Goal: Task Accomplishment & Management: Use online tool/utility

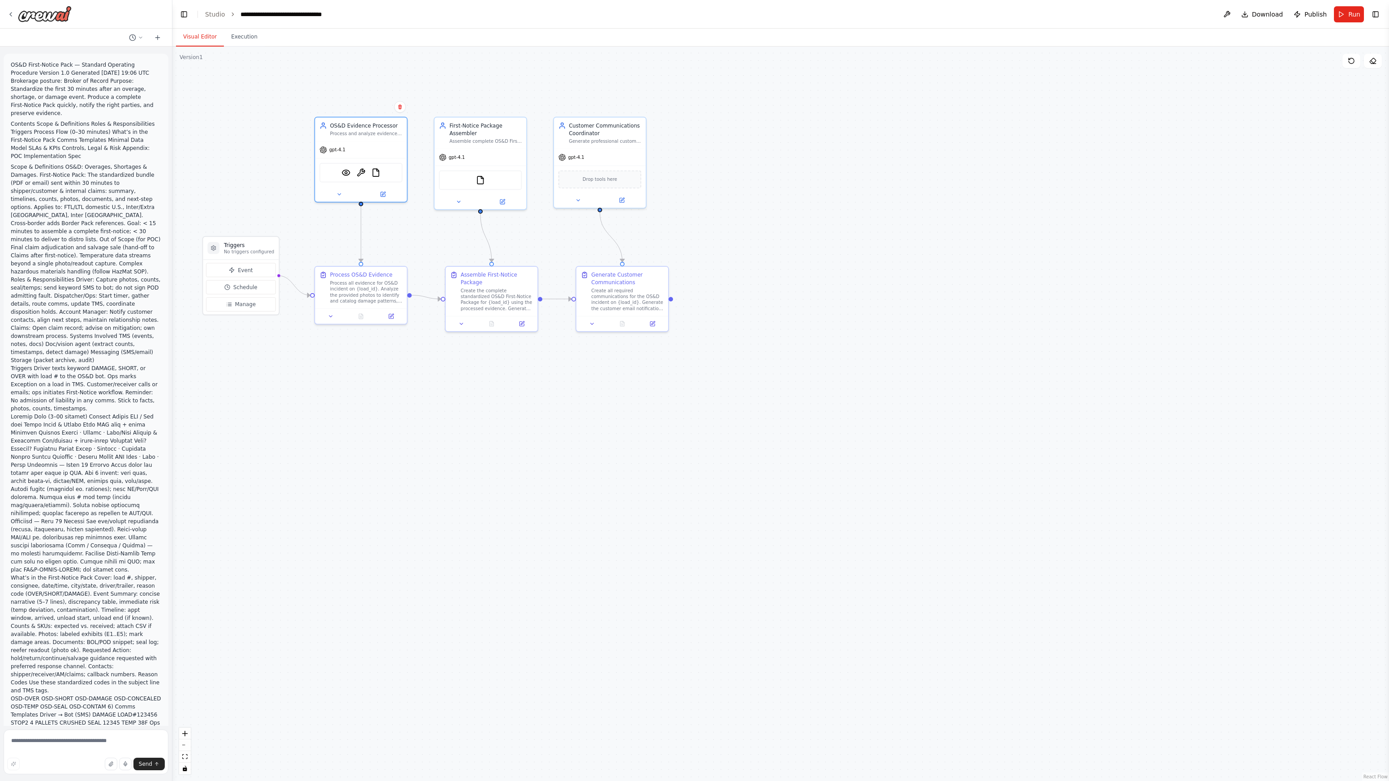
scroll to position [1352, 0]
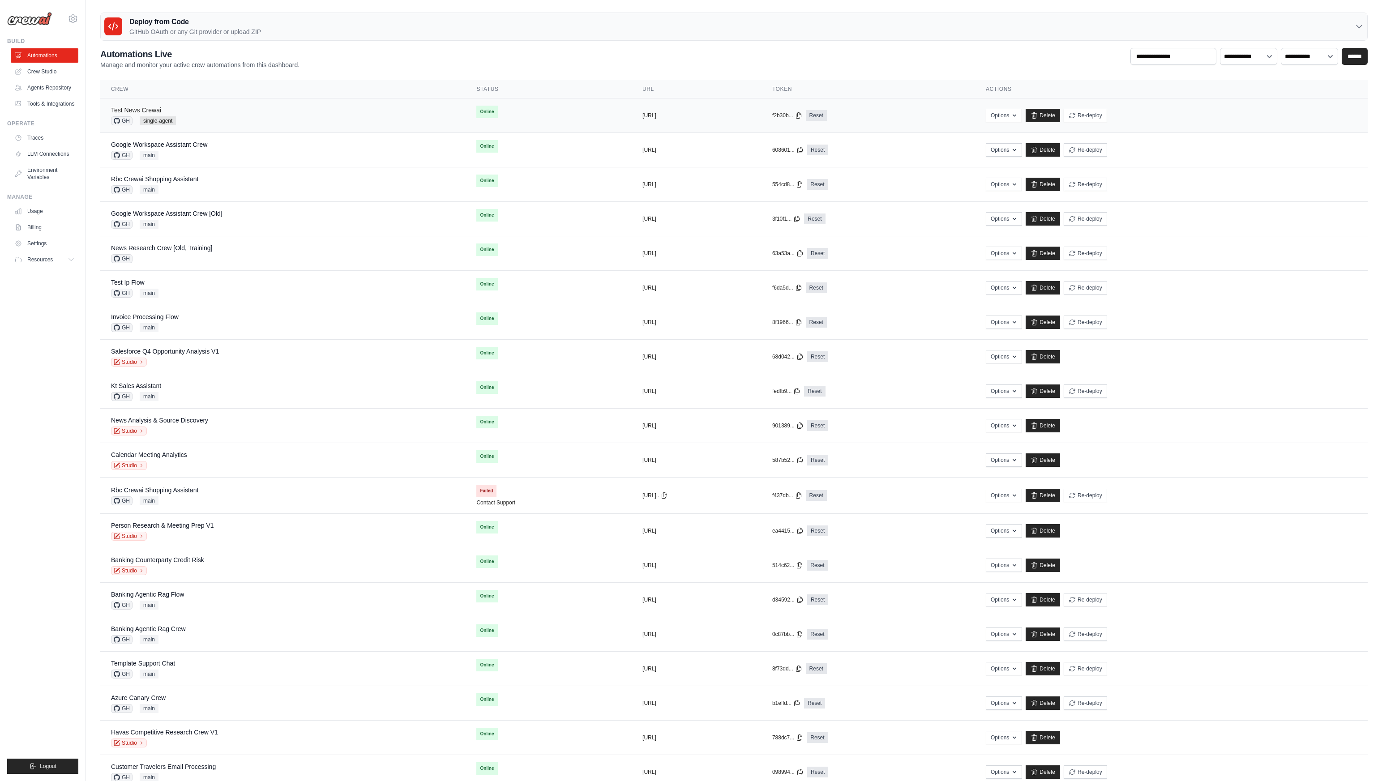
click at [137, 112] on link "Test News Crewai" at bounding box center [136, 110] width 50 height 7
click at [740, 54] on div "**********" at bounding box center [734, 58] width 1268 height 21
click at [51, 335] on ul "Build Automations Crew Studio Agents Repository Tools & Integrations" at bounding box center [42, 406] width 71 height 737
click at [76, 302] on ul "Build Automations Crew Studio Agents Repository Tools & Integrations" at bounding box center [42, 406] width 71 height 737
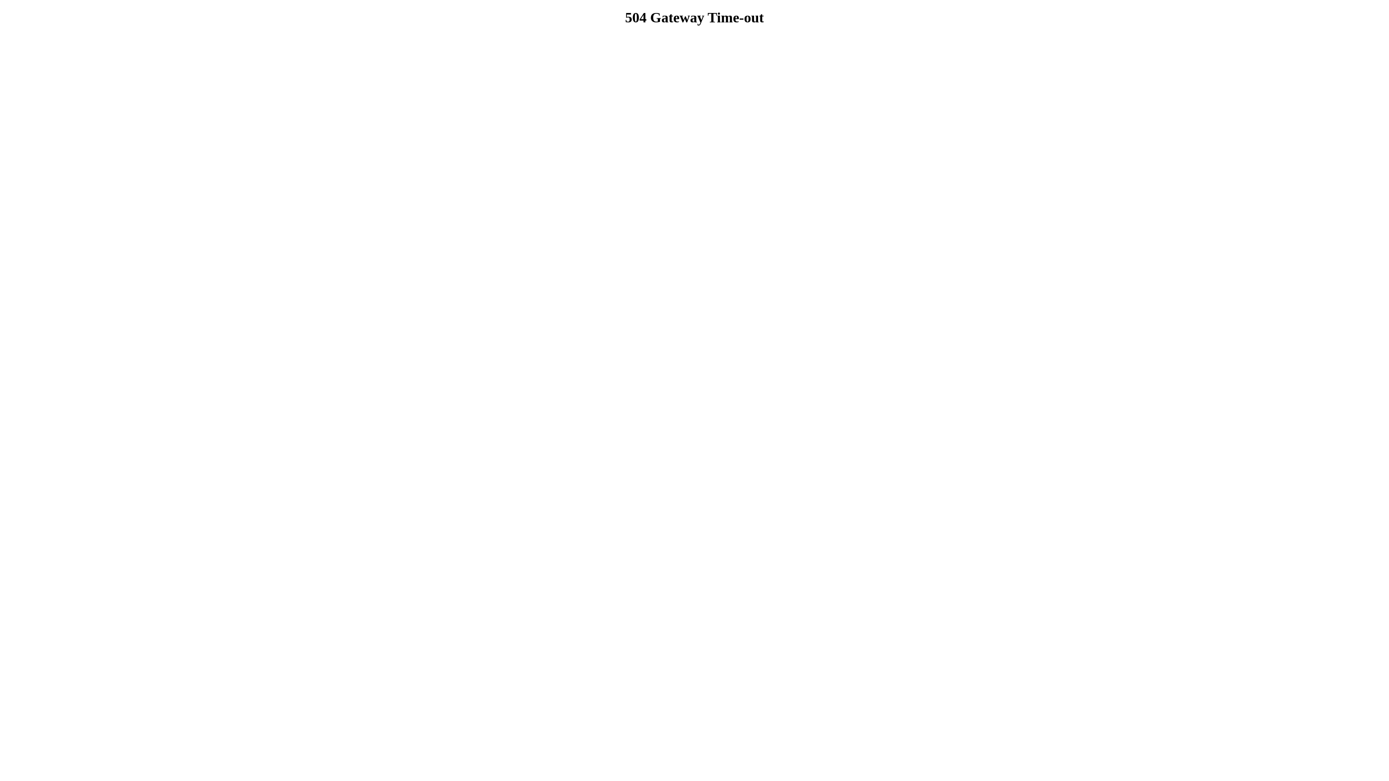
click at [75, 36] on html "504 Gateway Time-out" at bounding box center [694, 18] width 1389 height 36
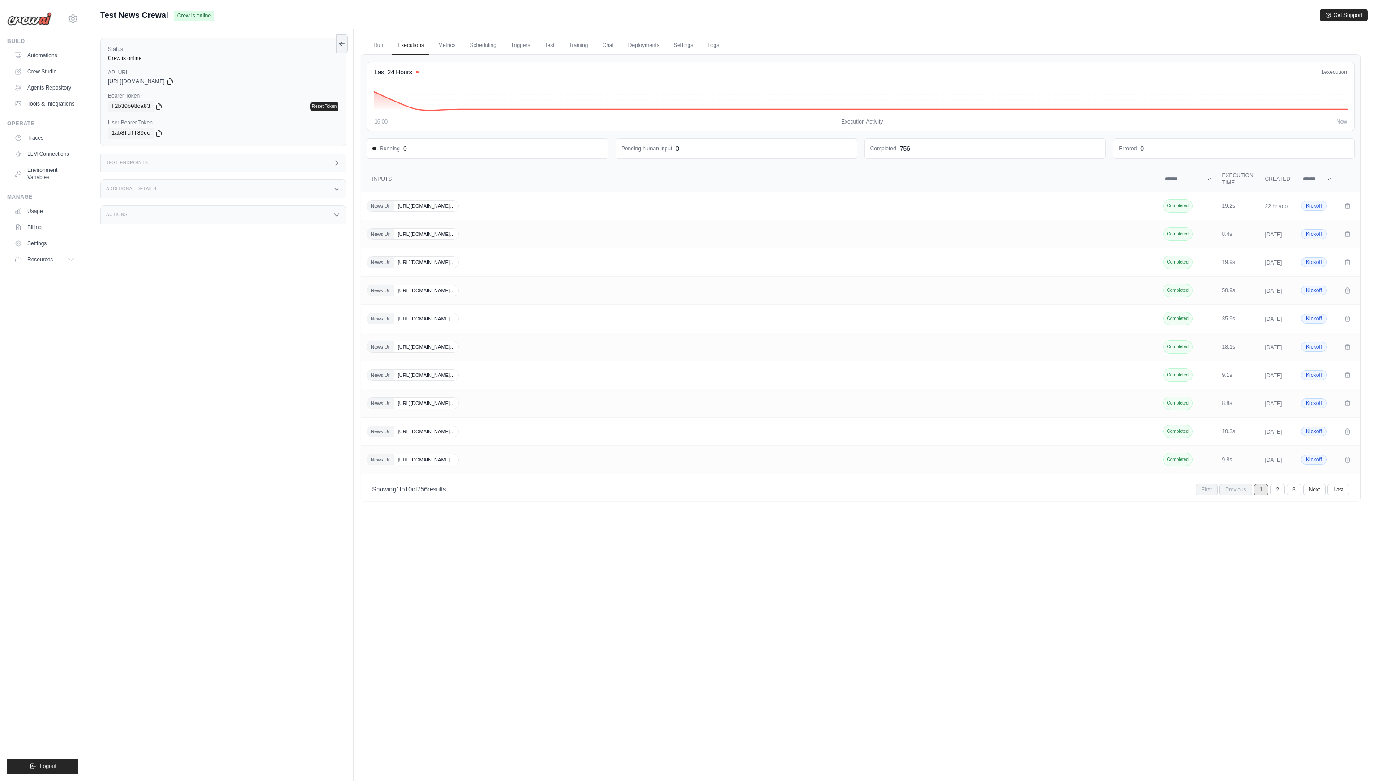
click at [187, 378] on div "Status Crew is online API URL copied [URL][DOMAIN_NAME] Bearer Token copied f2b…" at bounding box center [226, 419] width 253 height 781
drag, startPoint x: 234, startPoint y: 315, endPoint x: 361, endPoint y: 135, distance: 220.8
click at [234, 315] on div "Status Crew is online API URL copied [URL][DOMAIN_NAME] Bearer Token copied f2b…" at bounding box center [226, 419] width 253 height 781
click at [386, 40] on link "Run" at bounding box center [378, 45] width 21 height 19
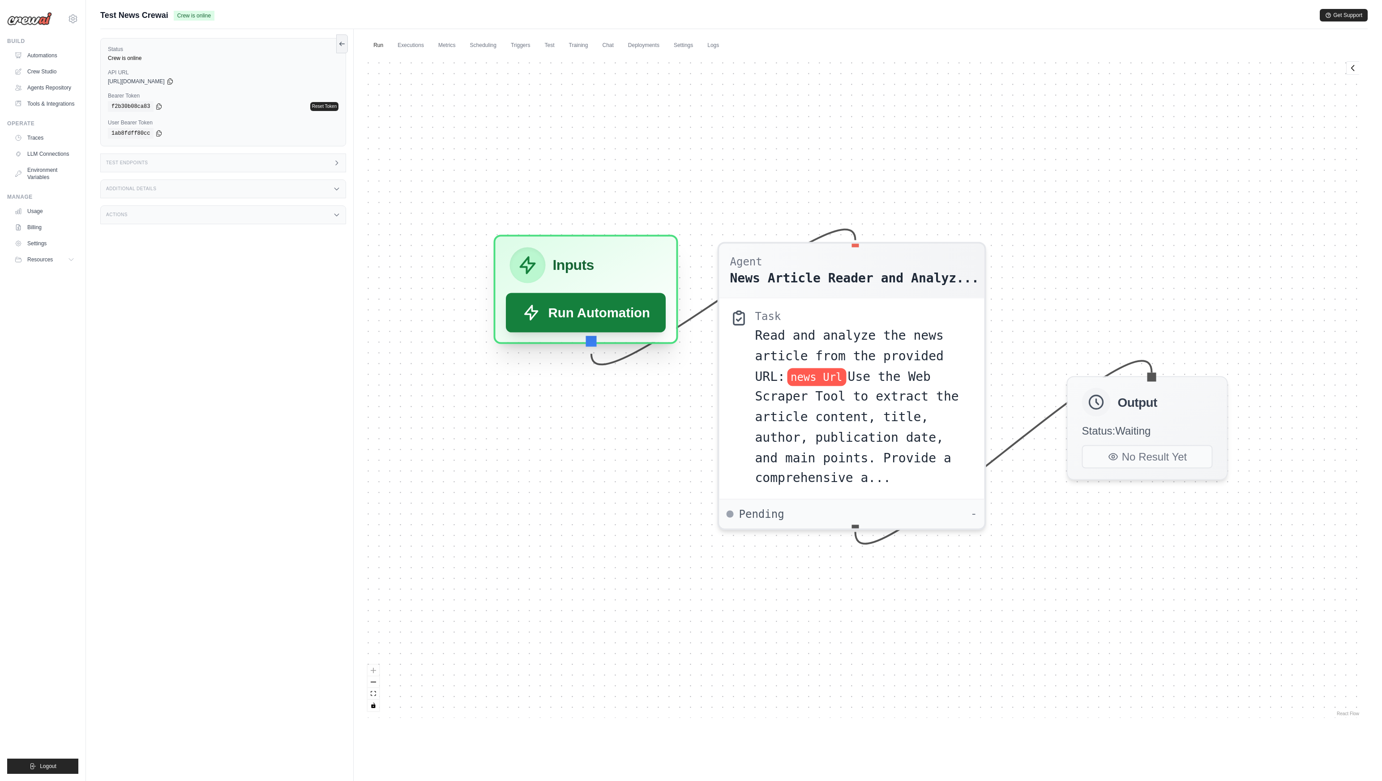
click at [593, 307] on button "Run Automation" at bounding box center [586, 312] width 160 height 39
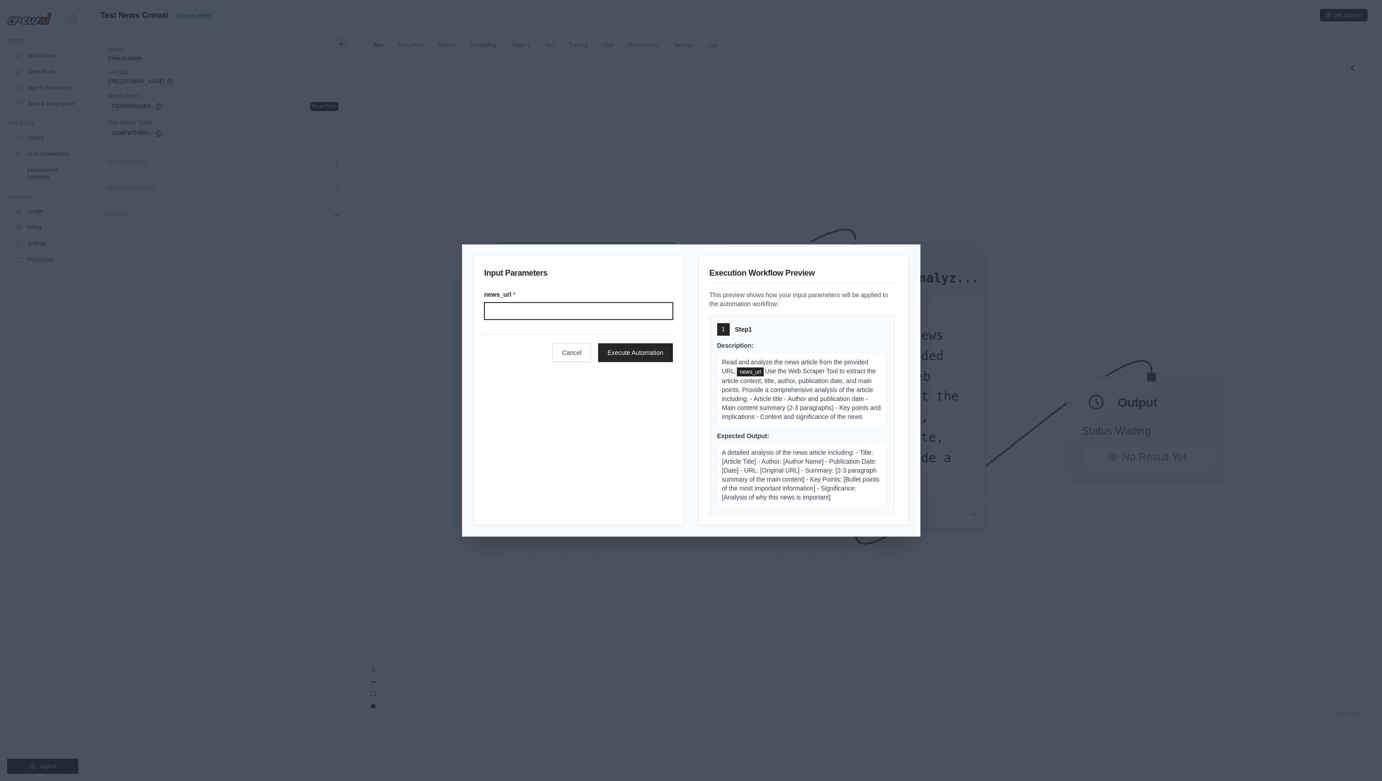
click at [541, 304] on input "News url" at bounding box center [579, 311] width 189 height 17
click at [552, 319] on input "News url" at bounding box center [579, 311] width 189 height 17
click at [551, 315] on input "News url" at bounding box center [579, 311] width 189 height 17
paste input "**********"
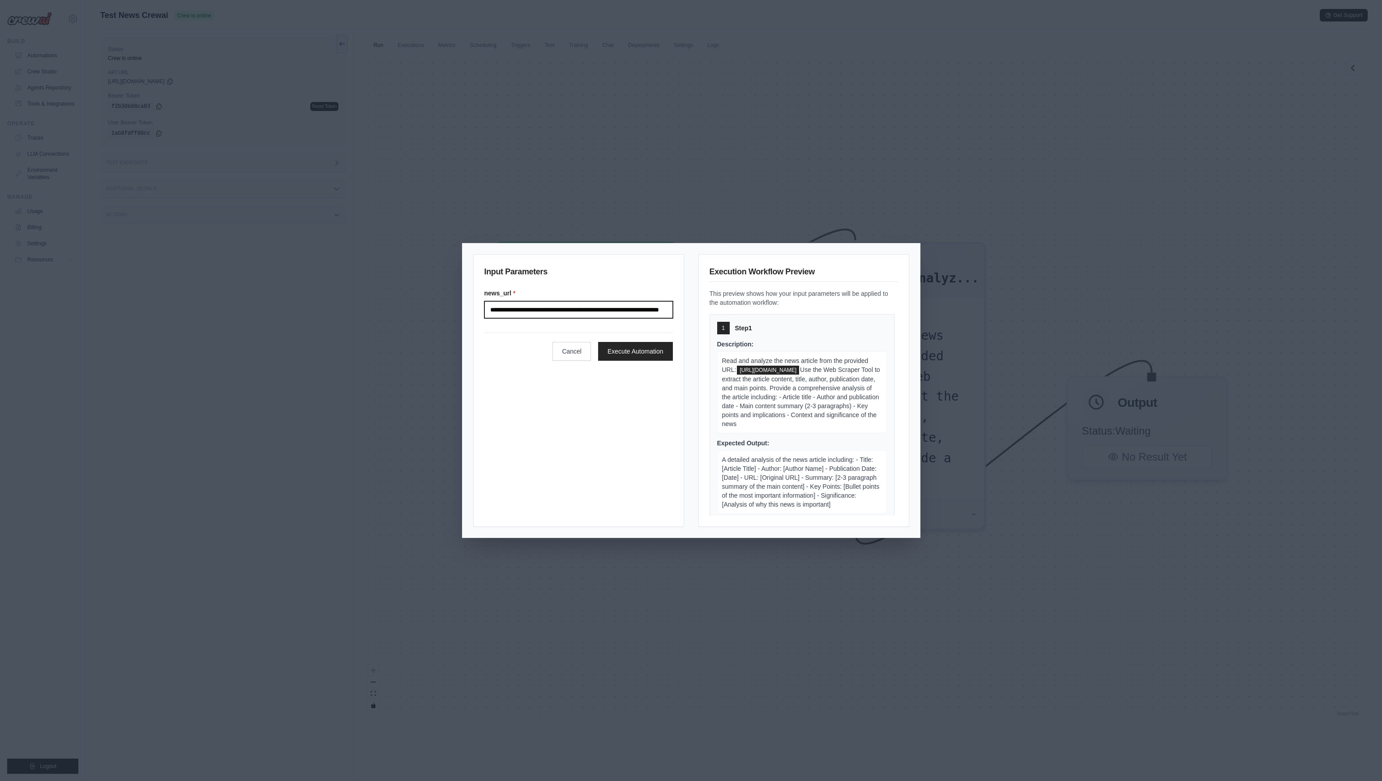
scroll to position [0, 47]
type input "**********"
click at [617, 354] on button "Execute Automation" at bounding box center [635, 351] width 75 height 19
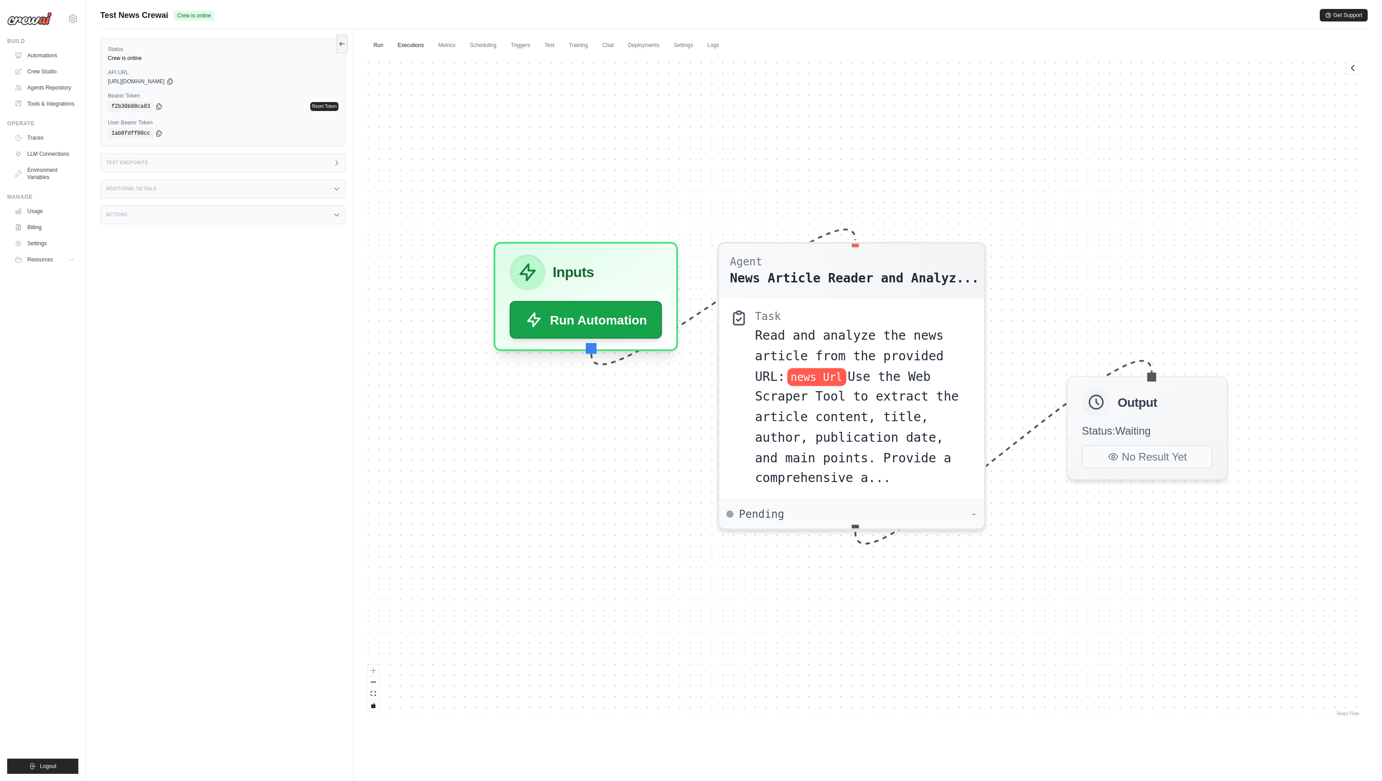
click at [419, 49] on link "Executions" at bounding box center [410, 45] width 37 height 19
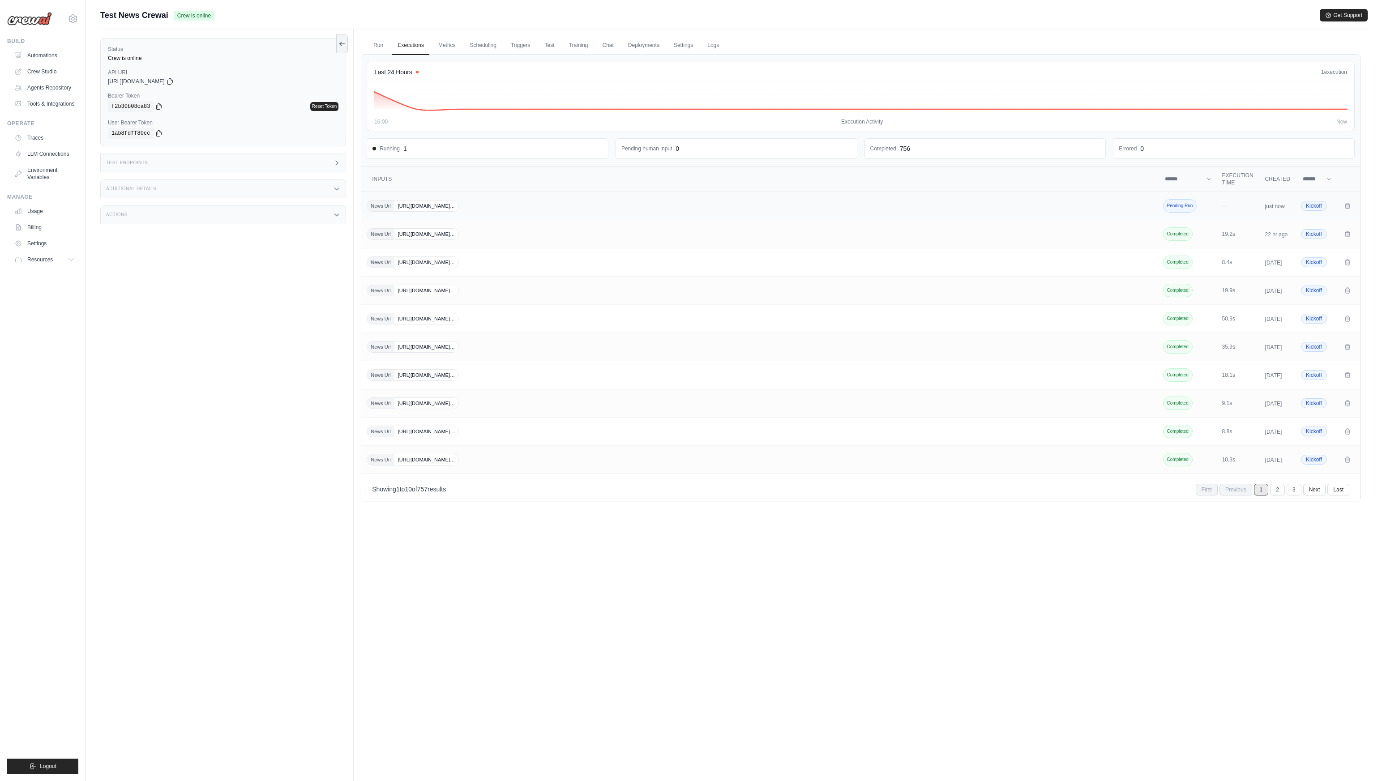
click at [441, 211] on span "News Url https://www.cnn.com/2025/10/12/science/spacex-sta…" at bounding box center [413, 206] width 92 height 12
click at [193, 360] on div "Status Crew is online API URL copied [URL][DOMAIN_NAME] Bearer Token copied f2b…" at bounding box center [226, 419] width 253 height 781
click at [288, 166] on div "Test Endpoints" at bounding box center [223, 163] width 246 height 19
click at [399, 199] on p "Retrieve the required inputs for your crew" at bounding box center [414, 199] width 99 height 7
click at [375, 235] on button "Send Request" at bounding box center [387, 233] width 45 height 11
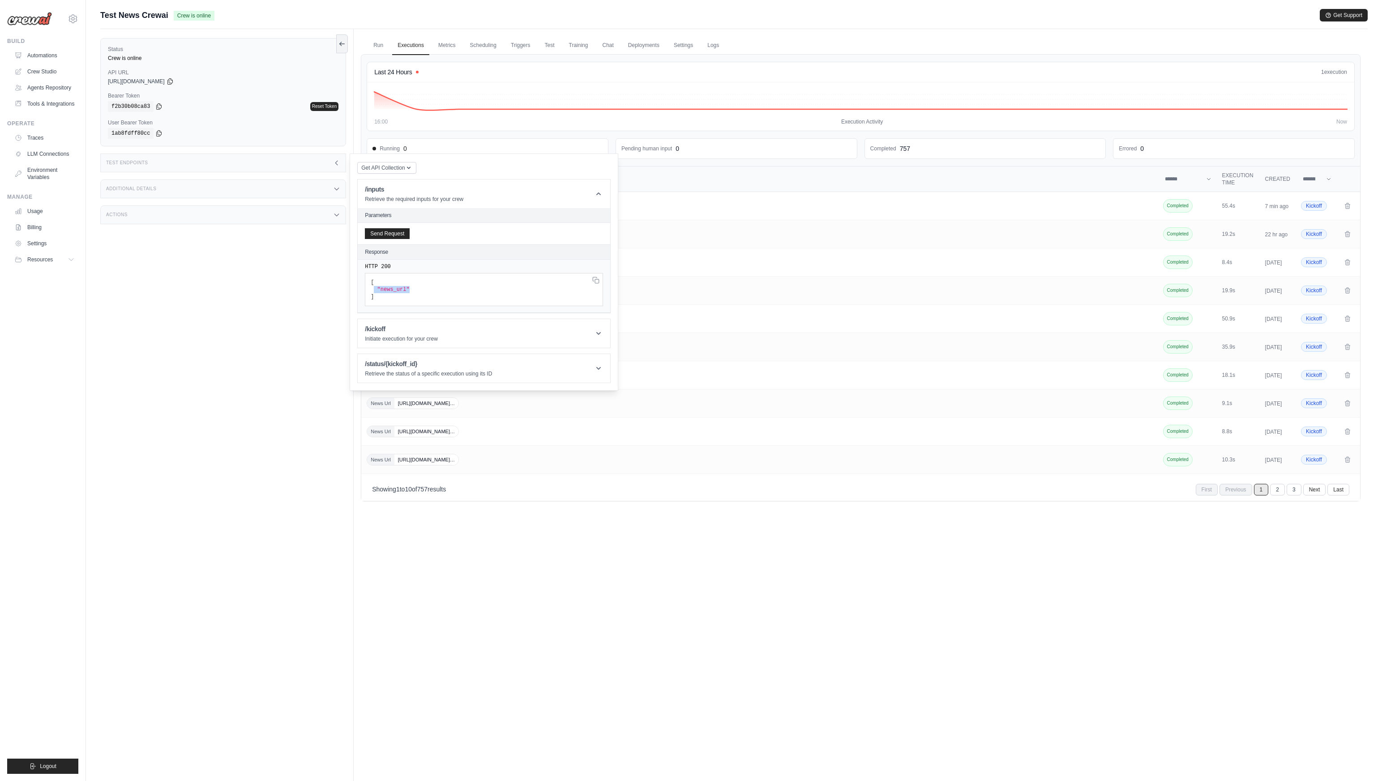
drag, startPoint x: 374, startPoint y: 291, endPoint x: 416, endPoint y: 291, distance: 41.6
click at [416, 291] on pre "[ "news_url" ]" at bounding box center [484, 289] width 238 height 33
drag, startPoint x: 385, startPoint y: 299, endPoint x: 380, endPoint y: 292, distance: 8.7
click at [380, 292] on pre "[ "news_url" ]" at bounding box center [484, 289] width 238 height 33
click at [379, 292] on span ""news_url"" at bounding box center [394, 290] width 32 height 6
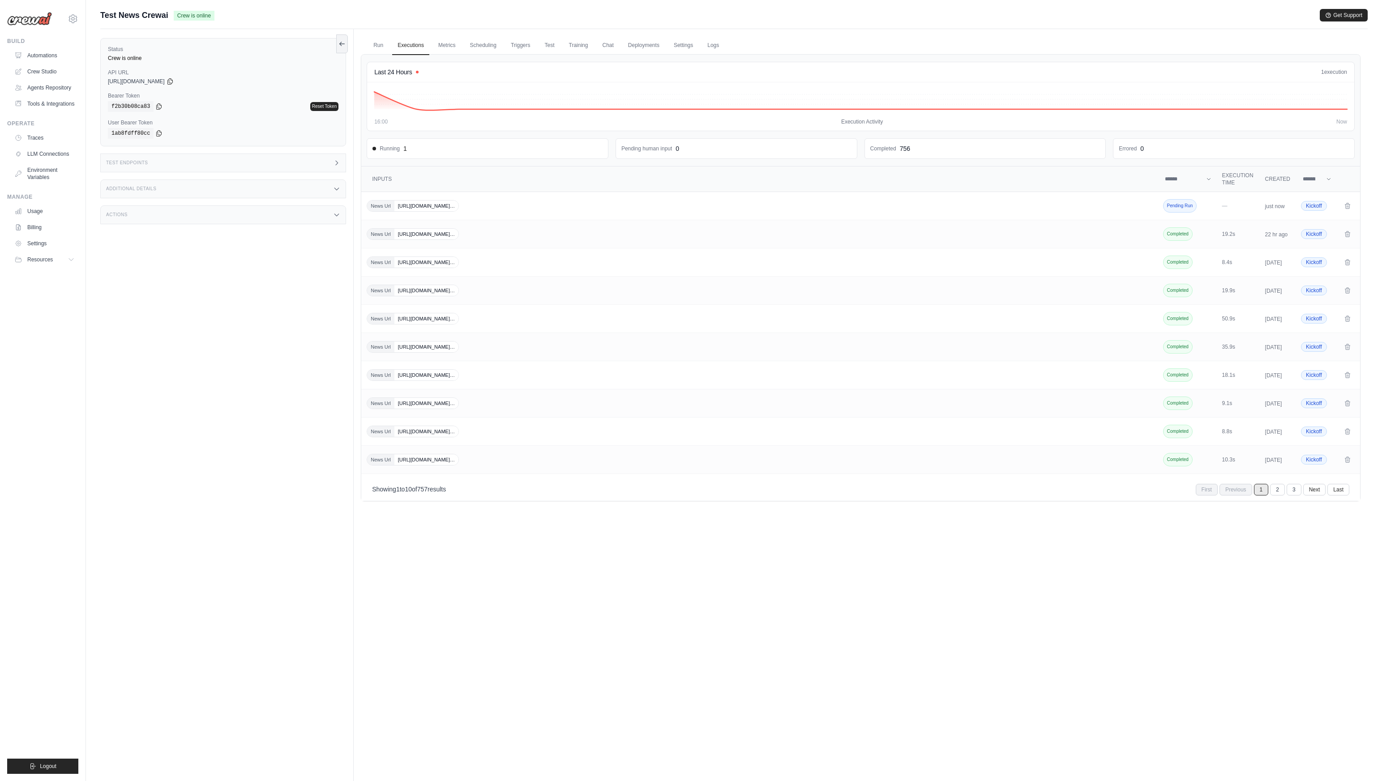
click at [191, 167] on div "Test Endpoints" at bounding box center [223, 163] width 246 height 19
click at [404, 267] on p "Retrieve the status of a specific execution using its ID" at bounding box center [428, 269] width 127 height 7
click at [446, 312] on input "Kickoff Id" at bounding box center [423, 313] width 116 height 12
paste input "**********"
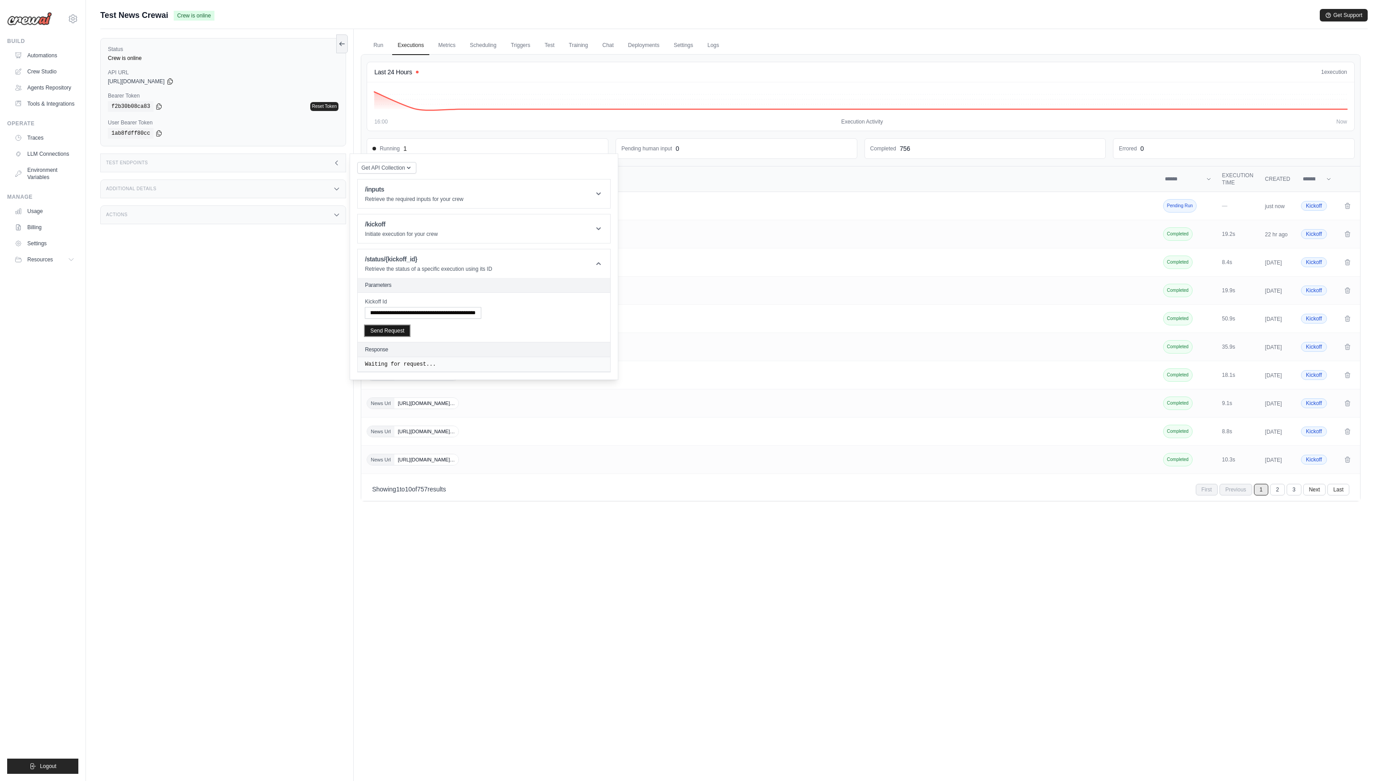
click at [399, 331] on button "Send Request" at bounding box center [387, 331] width 45 height 11
click at [403, 306] on div "**********" at bounding box center [423, 308] width 116 height 21
click at [414, 312] on input "**********" at bounding box center [423, 313] width 116 height 12
type input "**********"
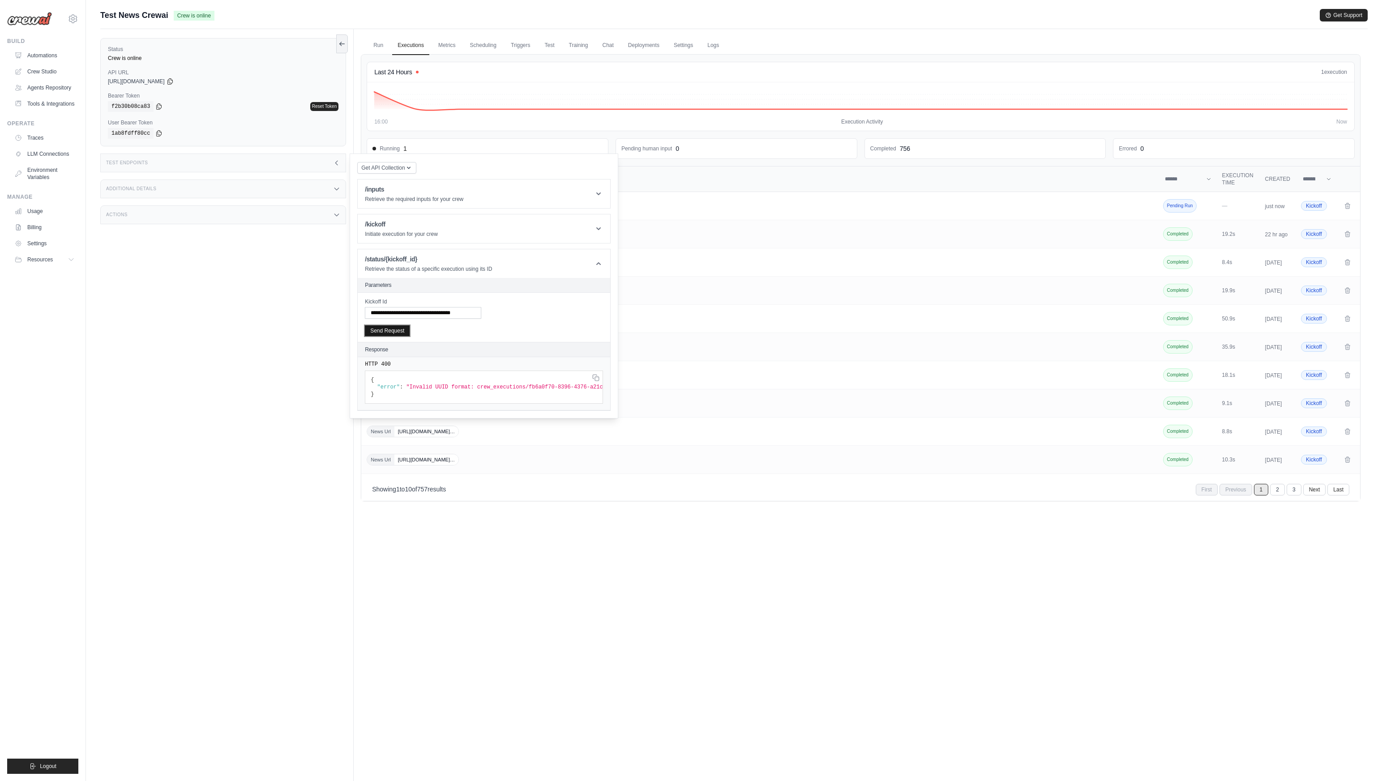
click at [378, 333] on button "Send Request" at bounding box center [387, 331] width 45 height 11
click at [392, 332] on button "Send Request" at bounding box center [387, 331] width 45 height 11
click at [501, 344] on div "Response" at bounding box center [484, 350] width 253 height 15
click at [398, 332] on button "Send Request" at bounding box center [387, 331] width 45 height 11
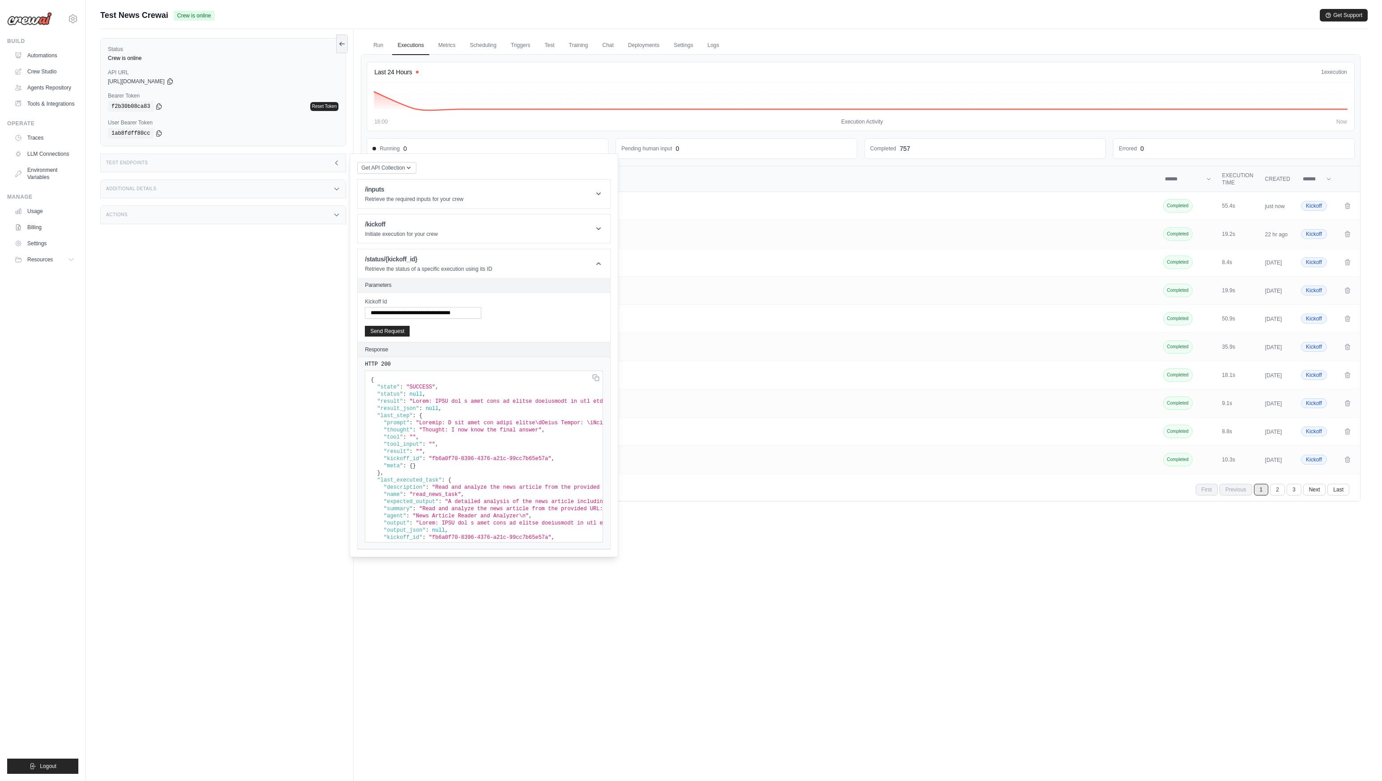
click at [289, 158] on div "Test Endpoints" at bounding box center [223, 163] width 246 height 19
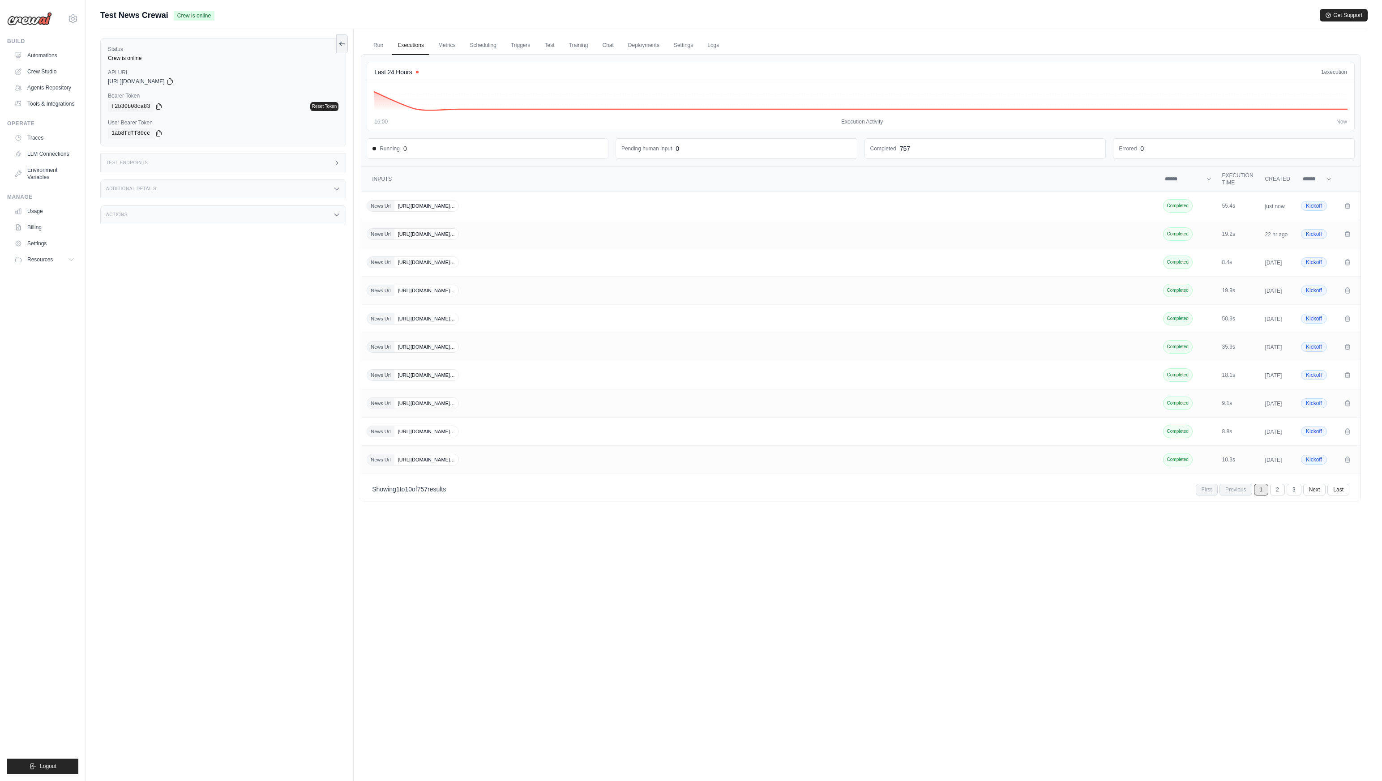
click at [326, 319] on div "Status Crew is online API URL copied https://test-news-crewai-30d290e0-4c67-43b…" at bounding box center [226, 419] width 253 height 781
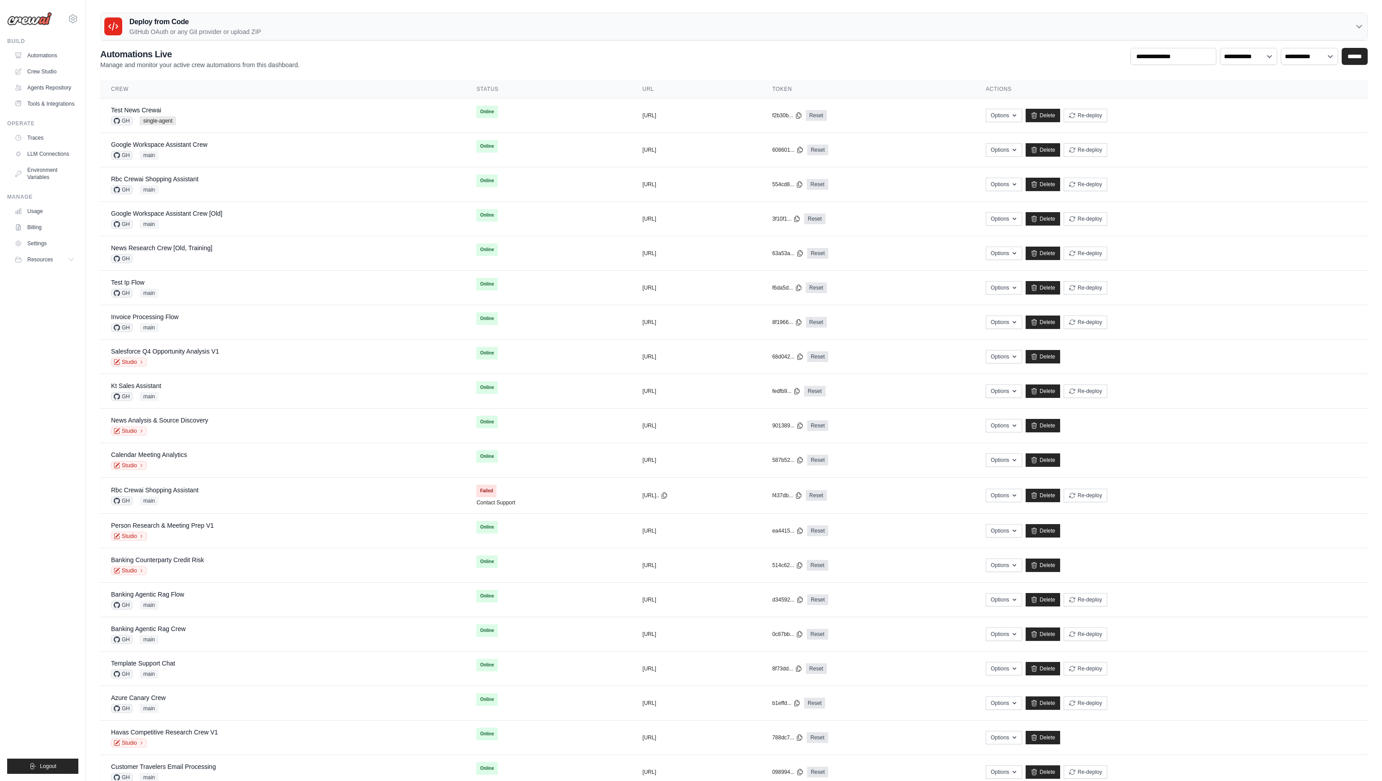
click at [46, 331] on ul "Build Automations Crew Studio Agents Repository Tools & Integrations" at bounding box center [42, 406] width 71 height 737
click at [41, 65] on link "Crew Studio" at bounding box center [46, 71] width 68 height 14
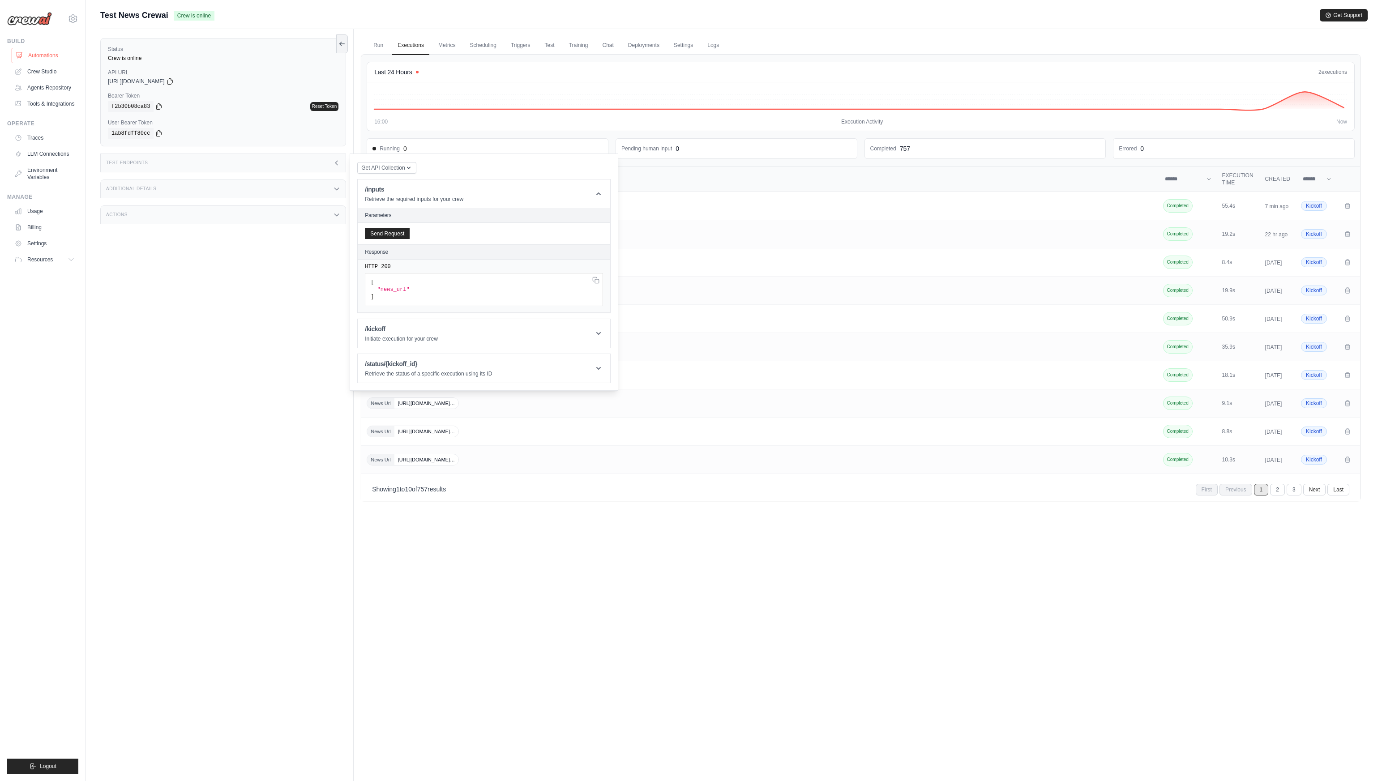
click at [38, 53] on link "Automations" at bounding box center [46, 55] width 68 height 14
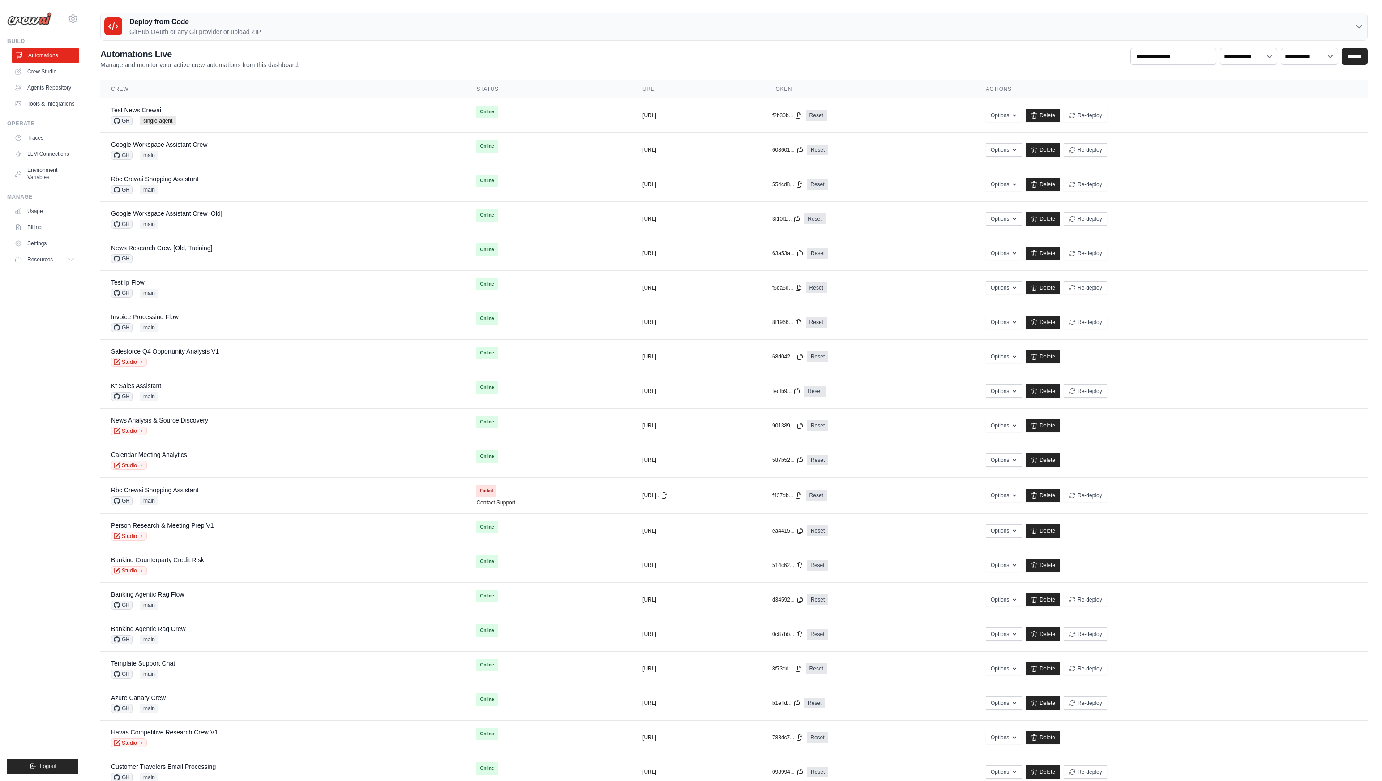
click at [49, 56] on link "Automations" at bounding box center [46, 55] width 68 height 14
click at [208, 109] on div "Test News Crewai GH single-agent" at bounding box center [283, 116] width 344 height 20
click at [56, 101] on link "Tools & Integrations" at bounding box center [46, 104] width 68 height 14
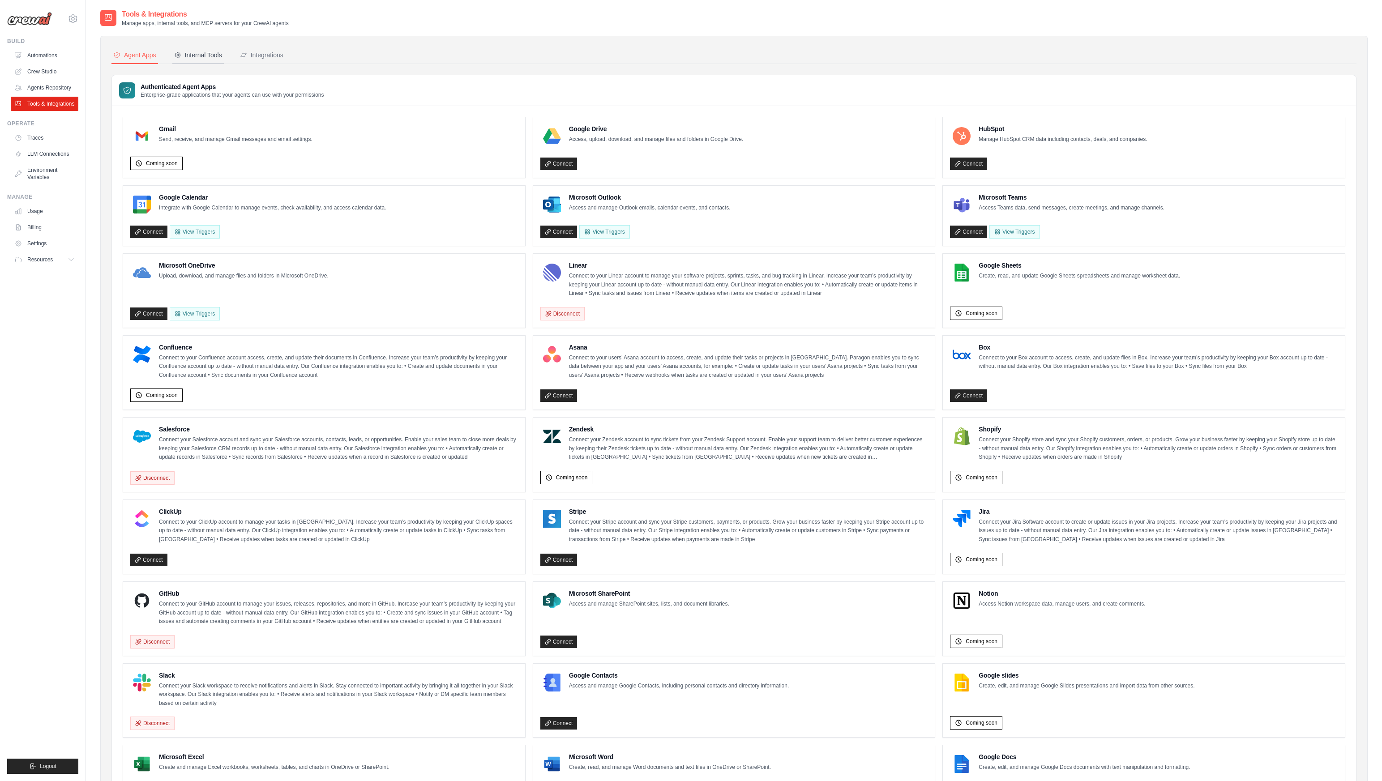
click at [197, 57] on div "Internal Tools" at bounding box center [198, 55] width 48 height 9
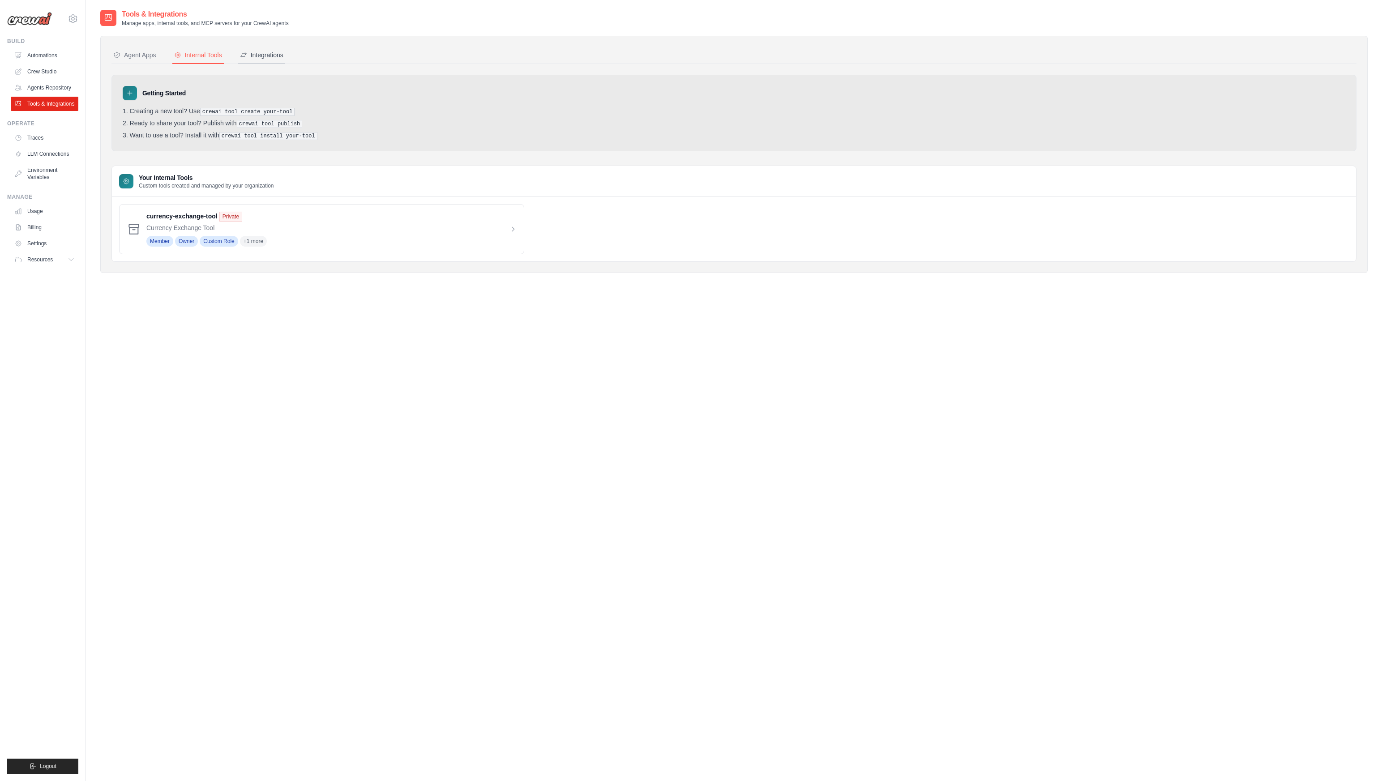
click at [270, 60] on button "Integrations" at bounding box center [261, 55] width 47 height 17
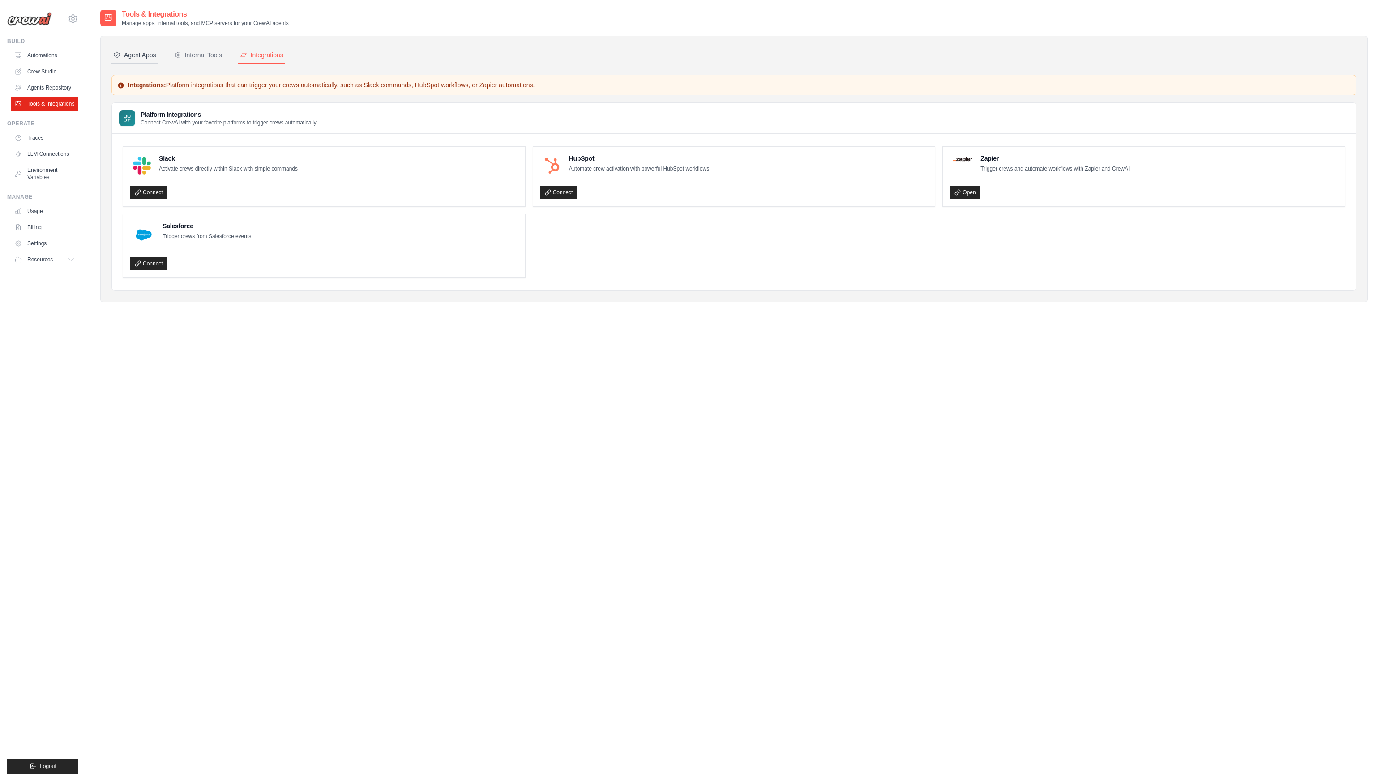
click at [116, 56] on icon at bounding box center [116, 54] width 7 height 7
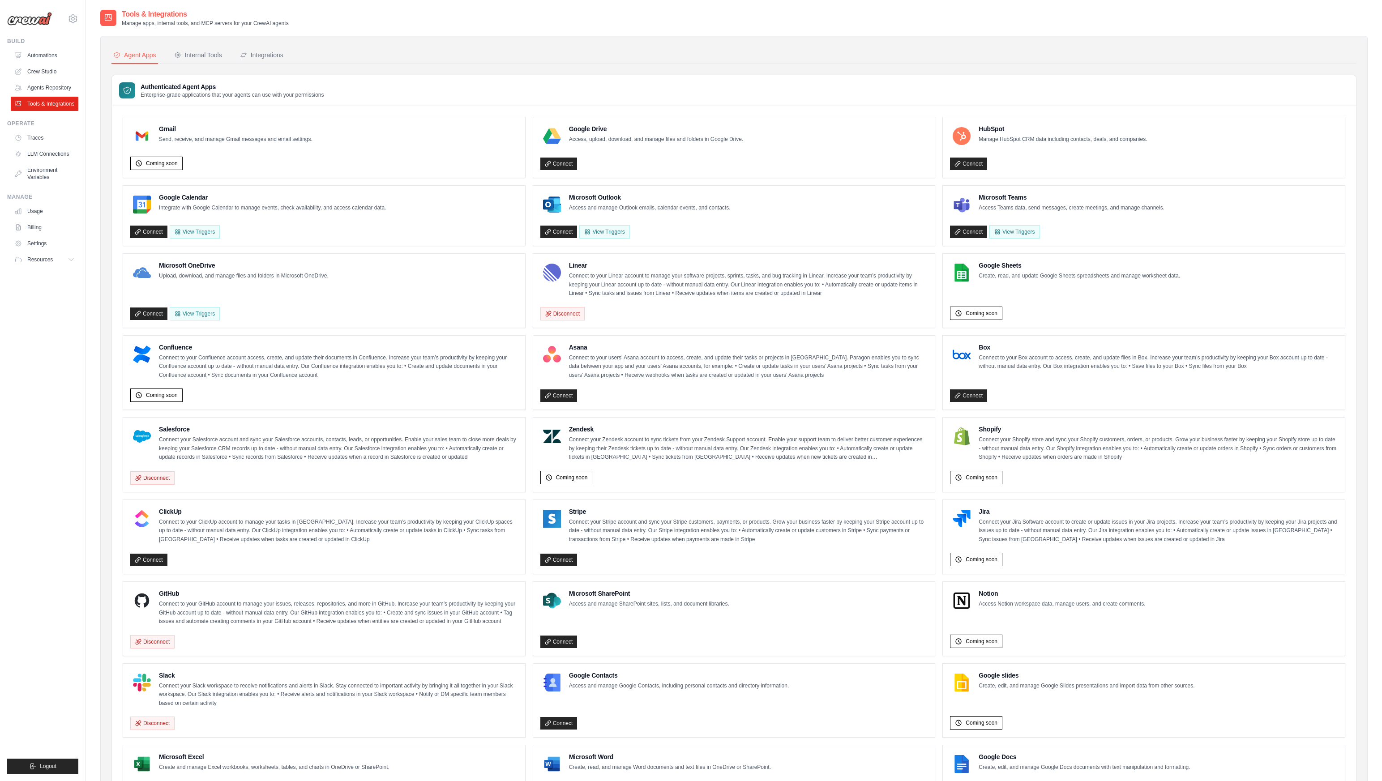
scroll to position [69, 0]
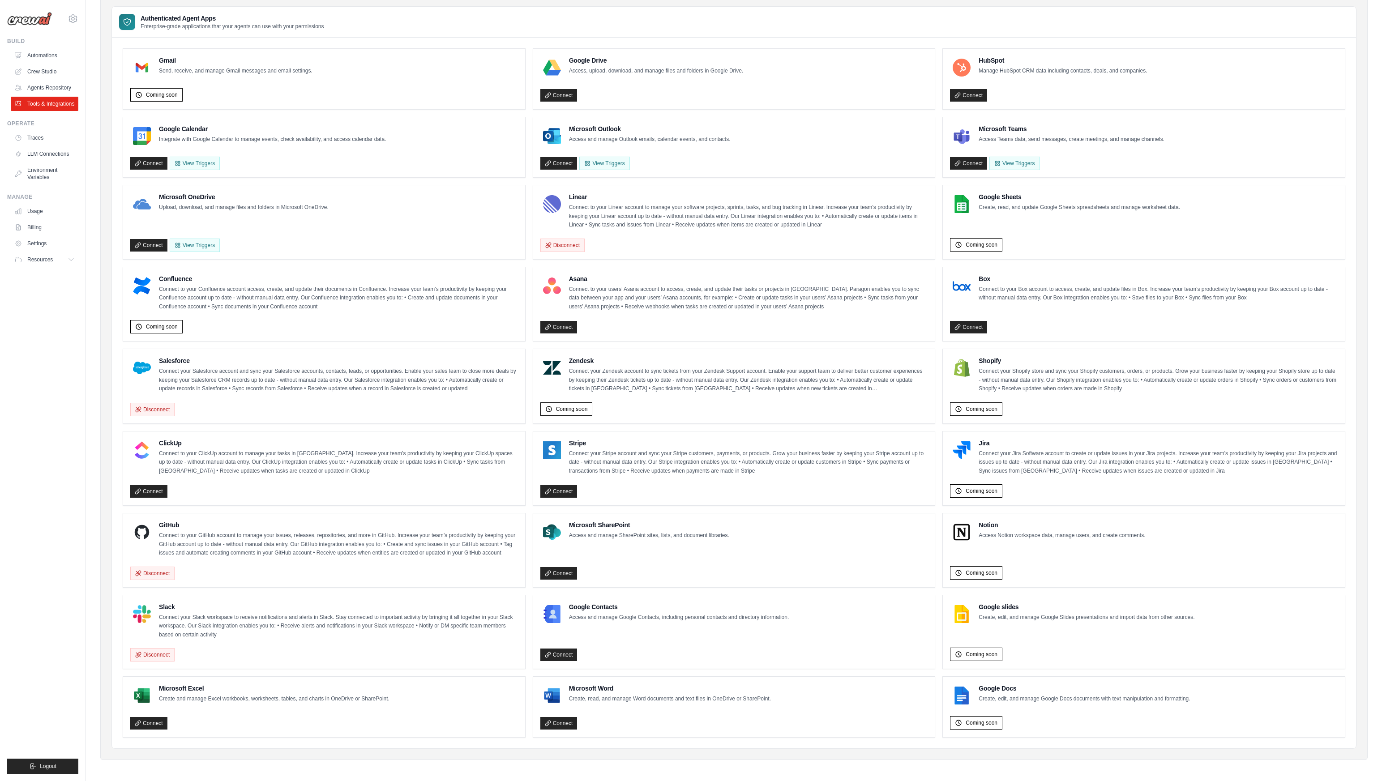
click at [768, 654] on div "Connect" at bounding box center [735, 653] width 388 height 17
click at [367, 667] on li "Slack Connect your Slack workspace to receive notifications and alerts in Slack…" at bounding box center [324, 632] width 403 height 75
